Goal: Task Accomplishment & Management: Complete application form

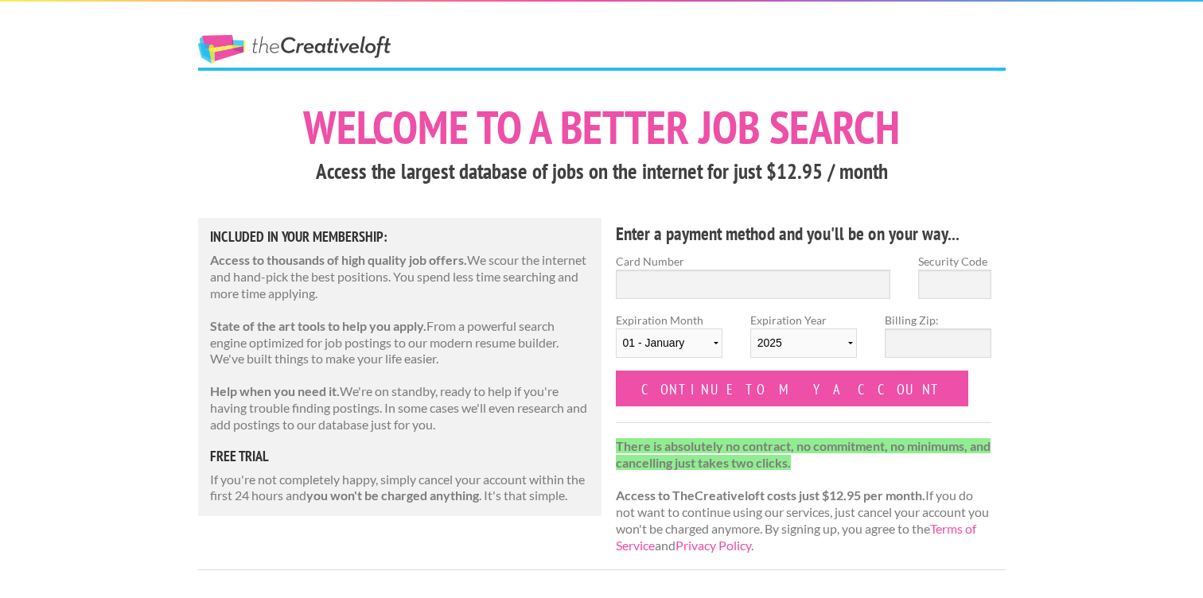
click at [689, 266] on label "Card Number" at bounding box center [753, 261] width 275 height 17
click at [689, 270] on input "Card Number" at bounding box center [753, 284] width 275 height 29
click at [694, 277] on input "Card Number" at bounding box center [753, 284] width 275 height 29
type input "4342564064817533"
type input "519"
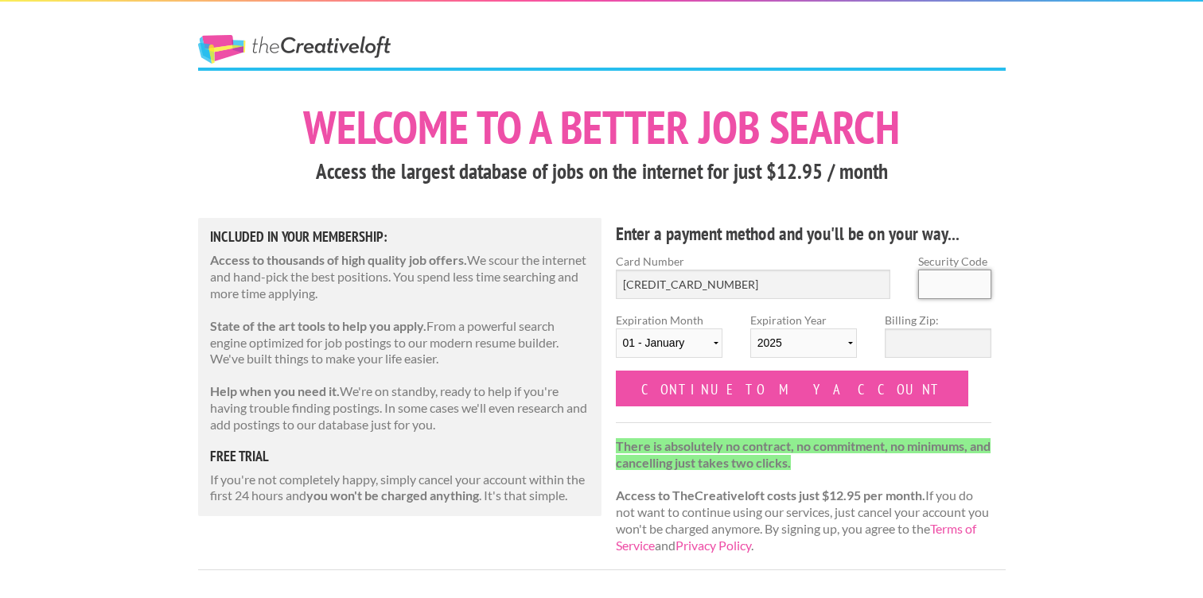
select select "03"
select select "2028"
click at [941, 360] on div "Billing Zip:" at bounding box center [938, 341] width 134 height 59
click at [920, 318] on label "Billing Zip:" at bounding box center [938, 320] width 107 height 17
click at [920, 329] on input "Billing Zip:" at bounding box center [938, 343] width 107 height 29
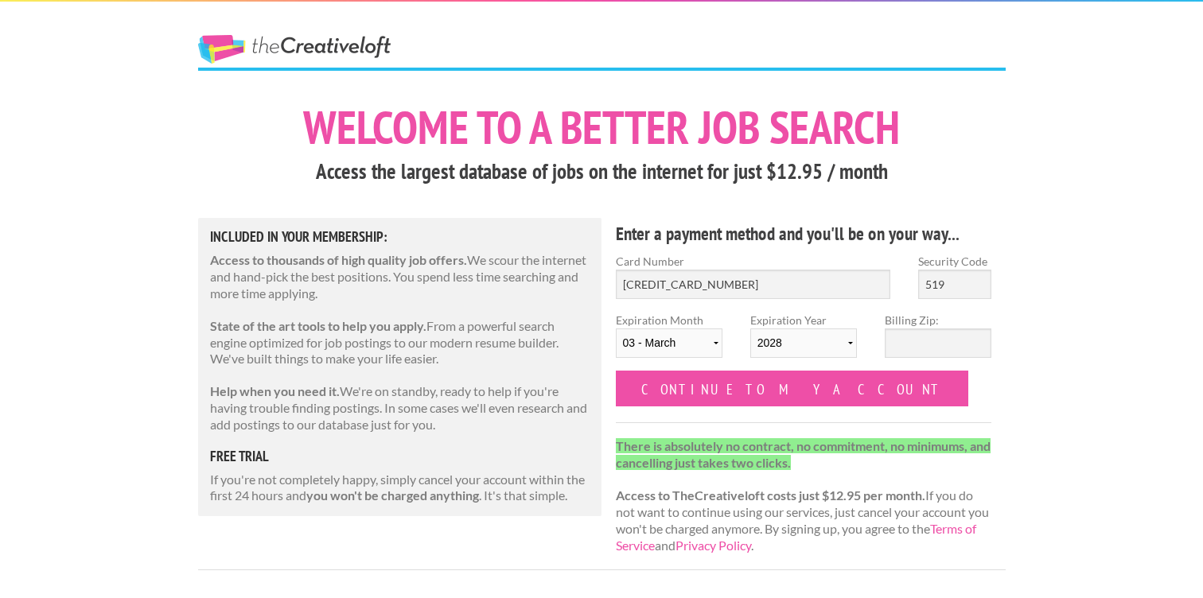
click at [929, 328] on label "Billing Zip:" at bounding box center [938, 320] width 107 height 17
click at [929, 329] on input "Billing Zip:" at bounding box center [938, 343] width 107 height 29
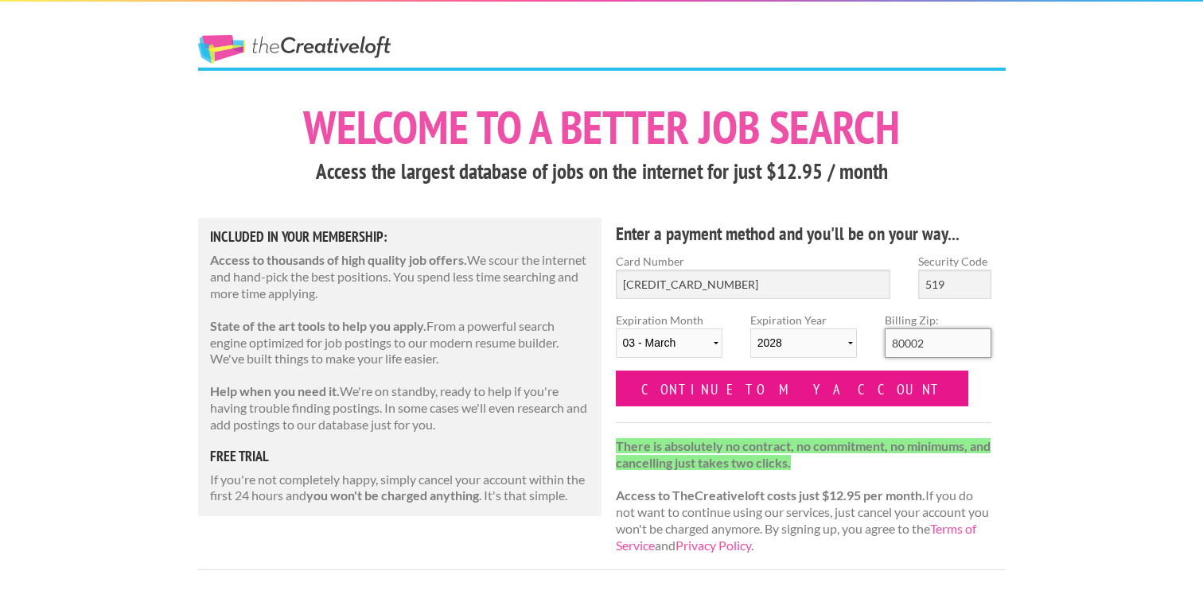
type input "80002"
click at [785, 399] on input "Continue to my account" at bounding box center [792, 389] width 353 height 36
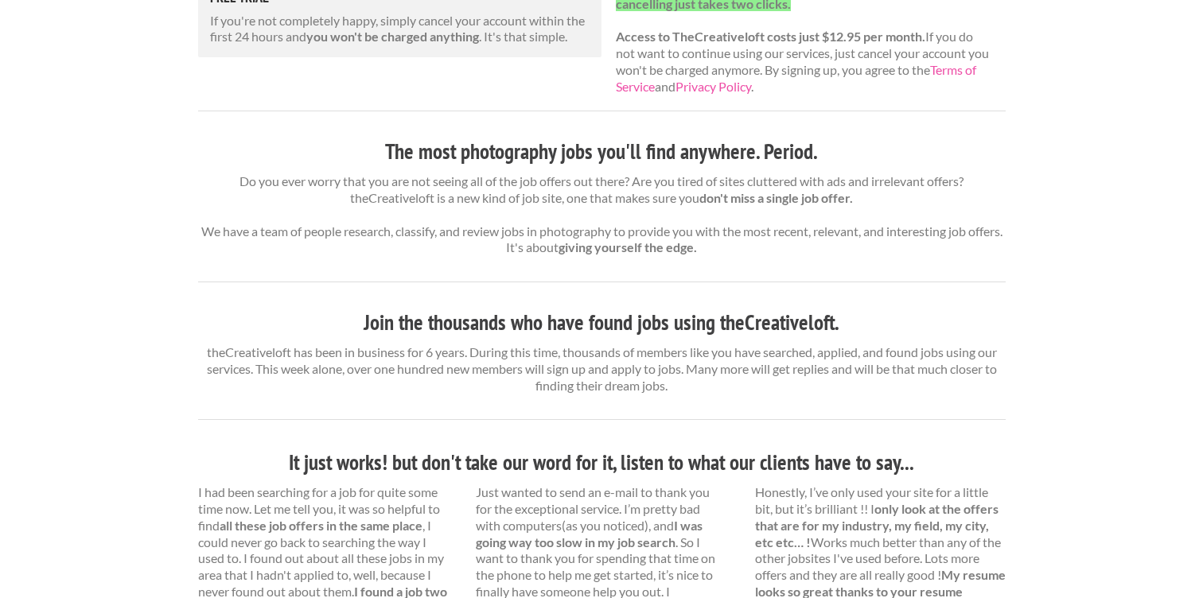
scroll to position [479, 0]
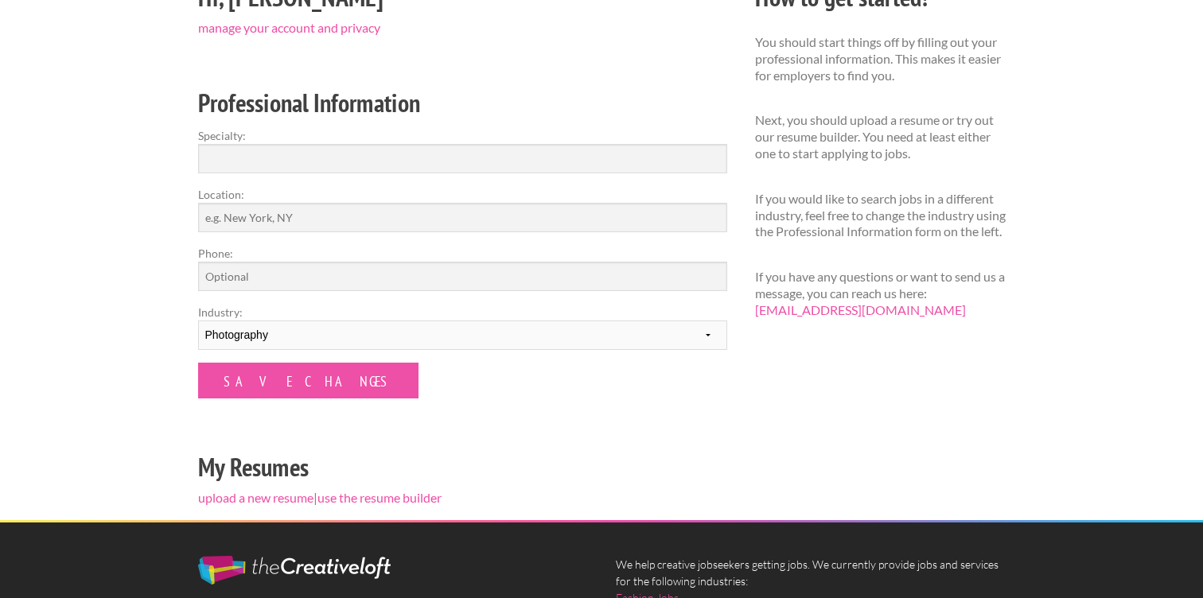
scroll to position [239, 0]
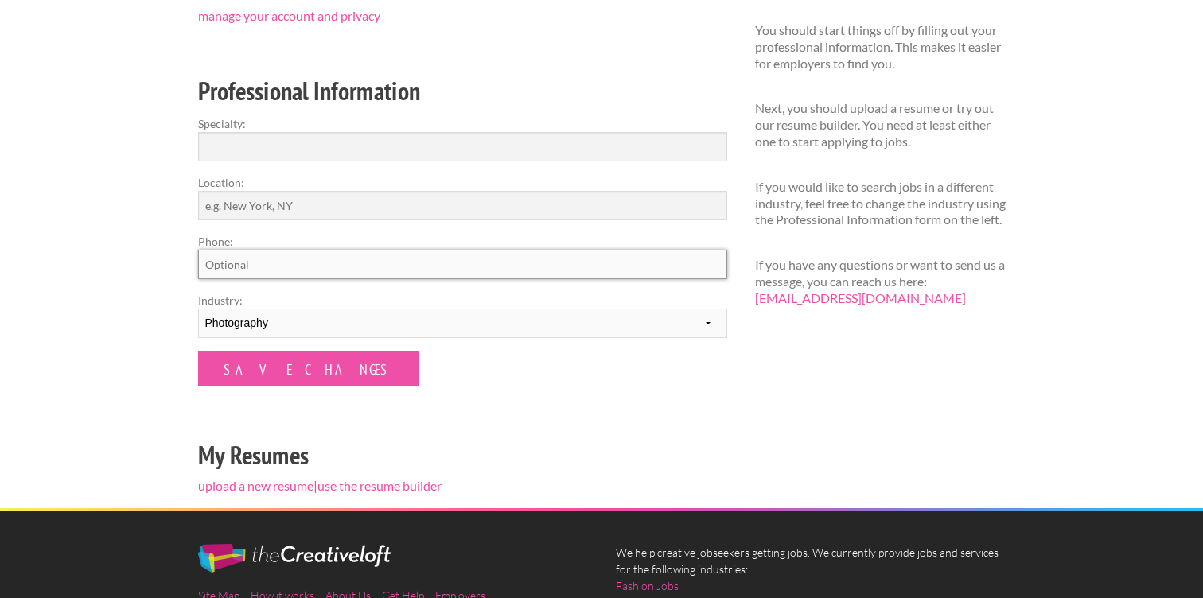
click at [385, 251] on input "Phone:" at bounding box center [462, 264] width 529 height 29
click at [328, 177] on label "Location:" at bounding box center [462, 182] width 529 height 17
click at [328, 191] on input "Location:" at bounding box center [462, 205] width 529 height 29
click at [299, 117] on label "Specialty:" at bounding box center [462, 123] width 529 height 17
click at [299, 132] on input "Specialty:" at bounding box center [462, 146] width 529 height 29
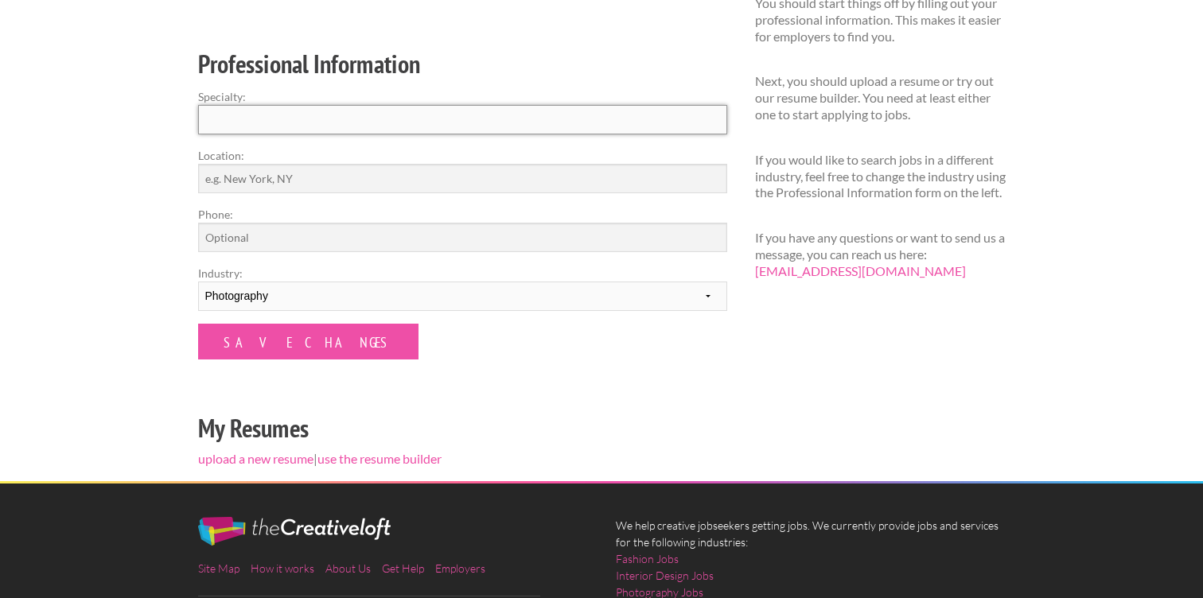
scroll to position [267, 0]
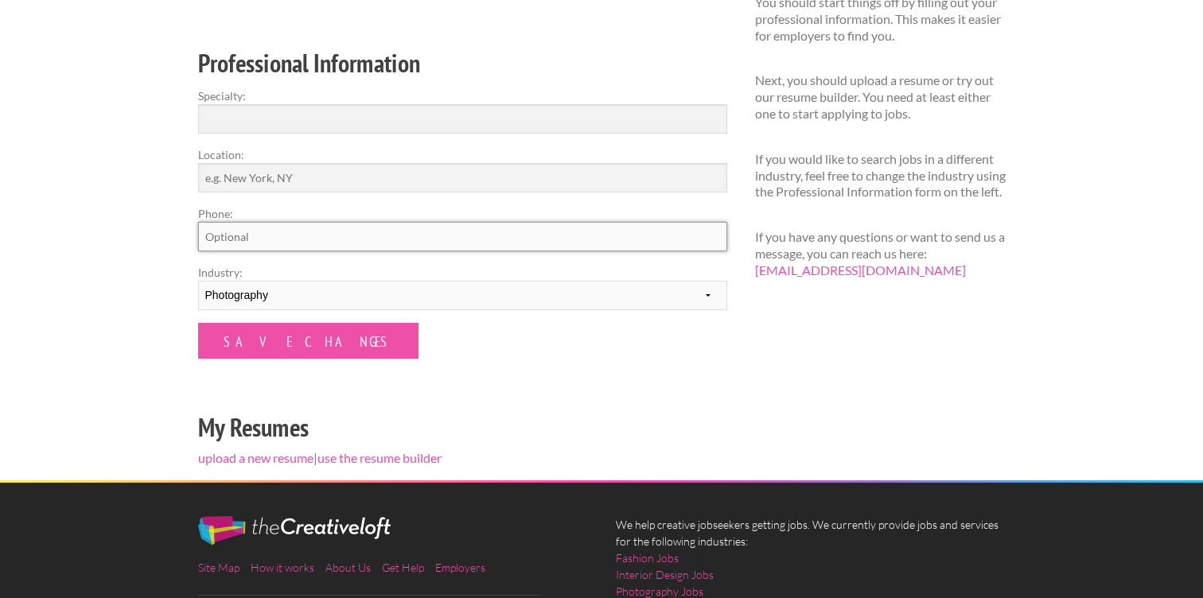
click at [345, 223] on input "Phone:" at bounding box center [462, 236] width 529 height 29
click at [263, 308] on select "--------- Fashion Interior Design Photography Event Planning Entertainment Musi…" at bounding box center [462, 295] width 529 height 29
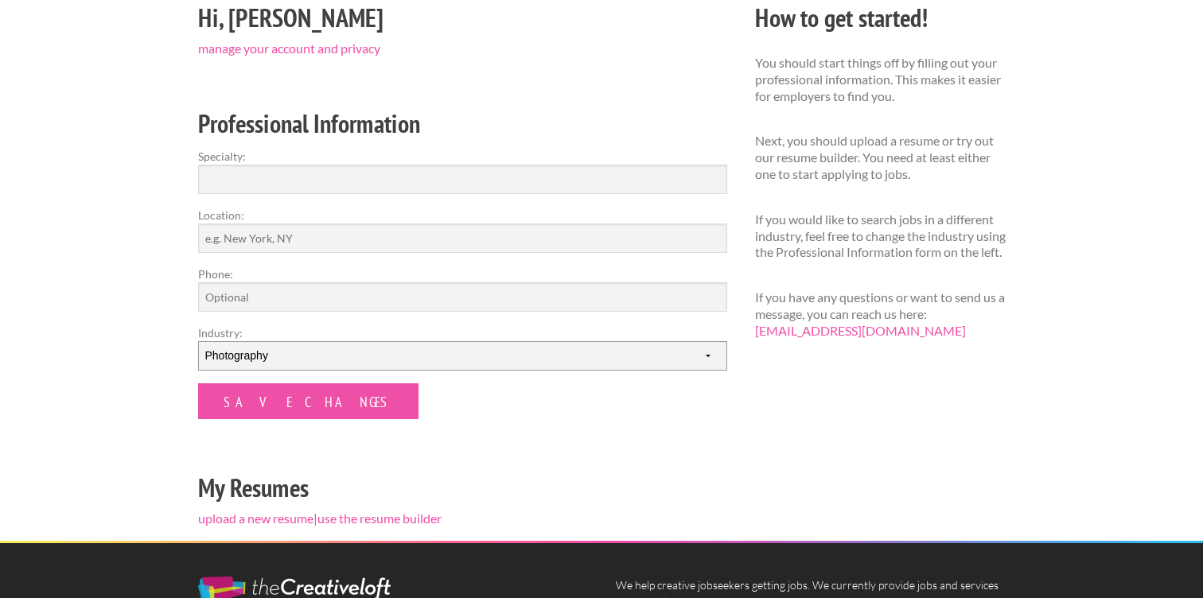
scroll to position [190, 0]
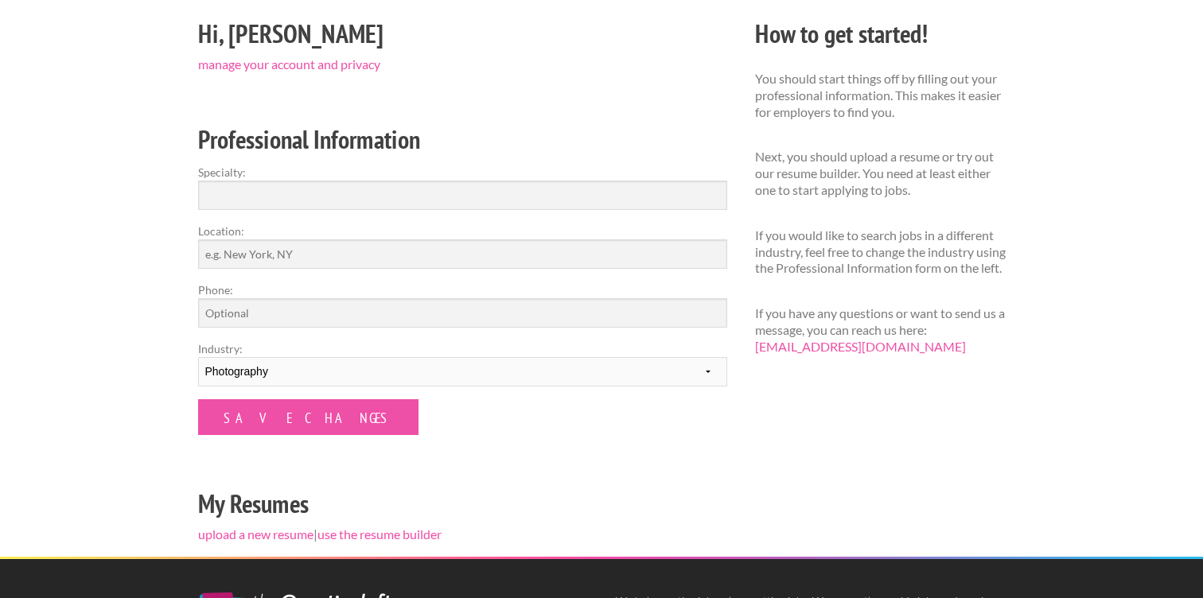
click at [316, 292] on label "Phone:" at bounding box center [462, 290] width 529 height 17
click at [316, 298] on input "Phone:" at bounding box center [462, 312] width 529 height 29
click at [297, 249] on input "Location:" at bounding box center [462, 254] width 529 height 29
type input "Arvada"
type input "7192177282"
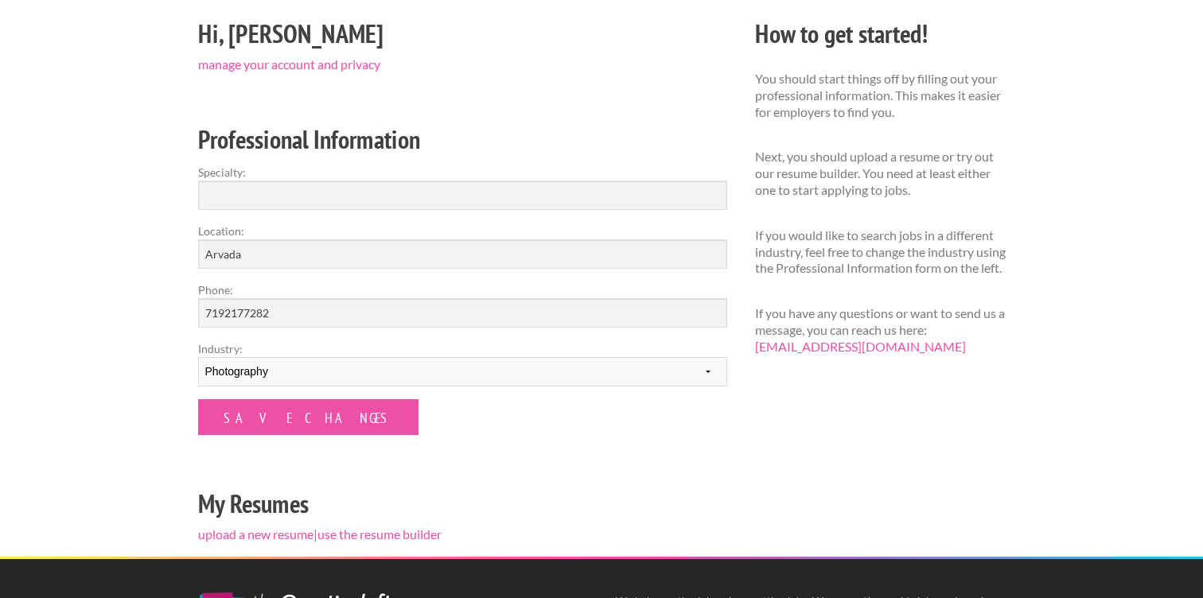
click at [259, 176] on label "Specialty:" at bounding box center [462, 172] width 529 height 17
click at [259, 181] on input "Specialty:" at bounding box center [462, 195] width 529 height 29
type input "Videographer, Drone Pilot and Photographer"
click at [249, 396] on form "Specialty: Videographer, Drone Pilot and Photographer Location: Arvada Phone: 7…" at bounding box center [462, 299] width 529 height 271
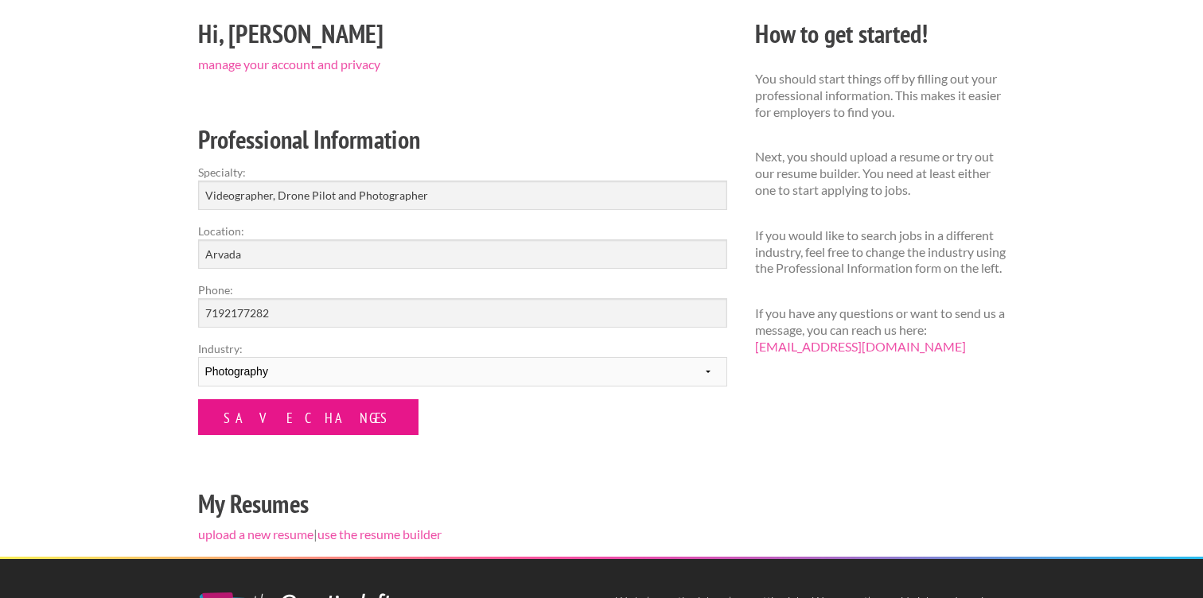
click at [251, 404] on input "Save Changes" at bounding box center [308, 417] width 220 height 36
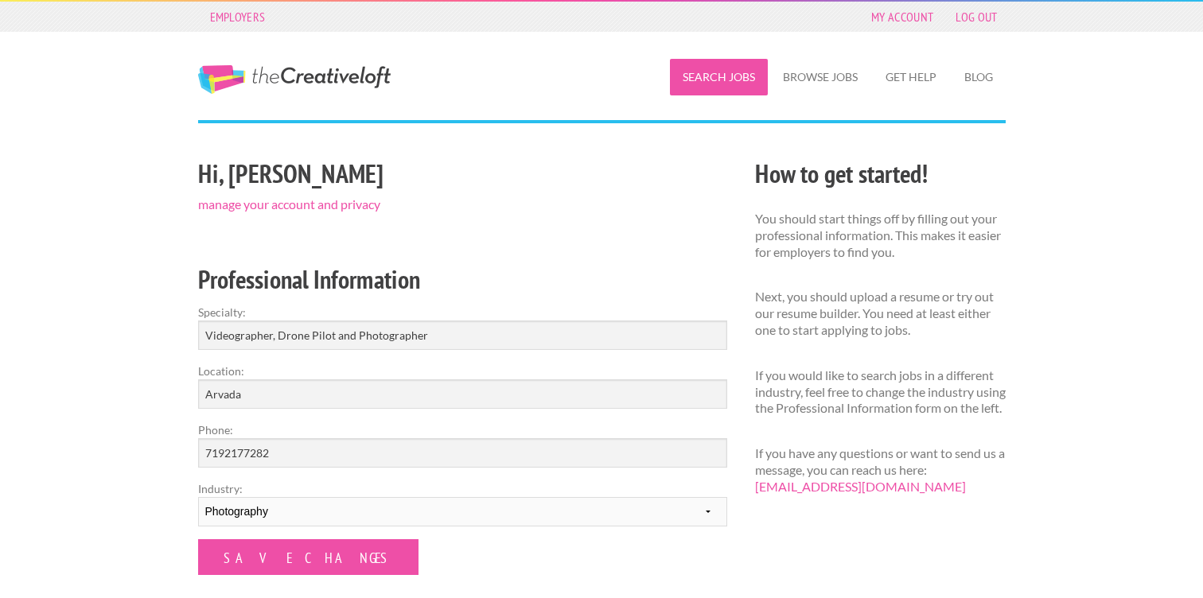
click at [730, 80] on link "Search Jobs" at bounding box center [719, 77] width 98 height 37
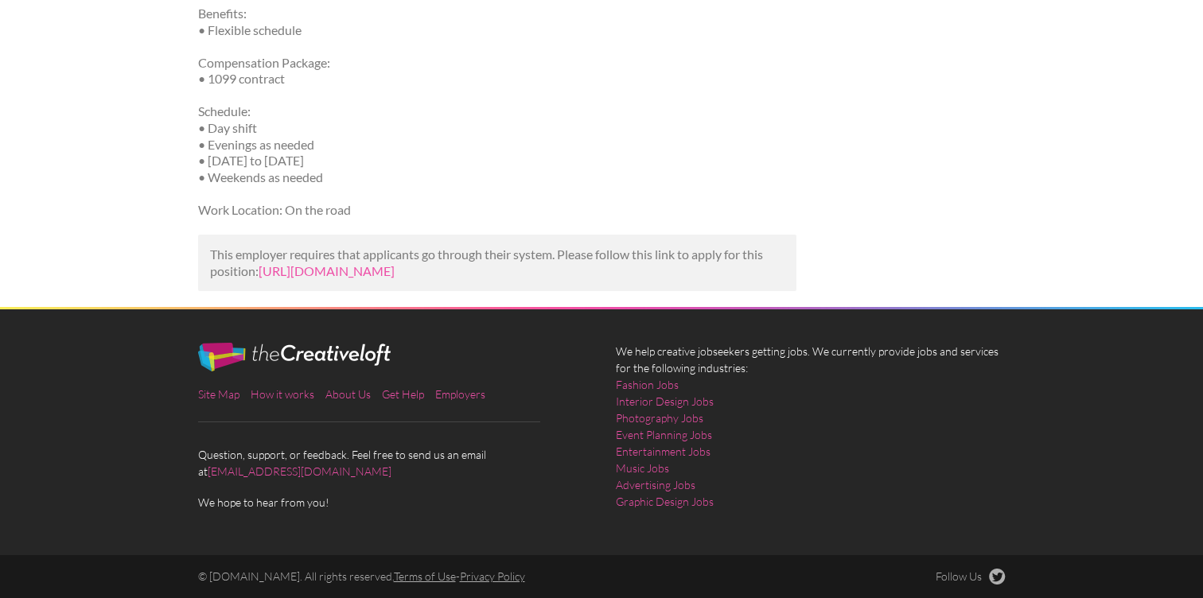
scroll to position [918, 0]
click at [284, 263] on link "[URL][DOMAIN_NAME]" at bounding box center [327, 270] width 136 height 15
click at [395, 263] on link "[URL][DOMAIN_NAME]" at bounding box center [327, 270] width 136 height 15
